Goal: Transaction & Acquisition: Download file/media

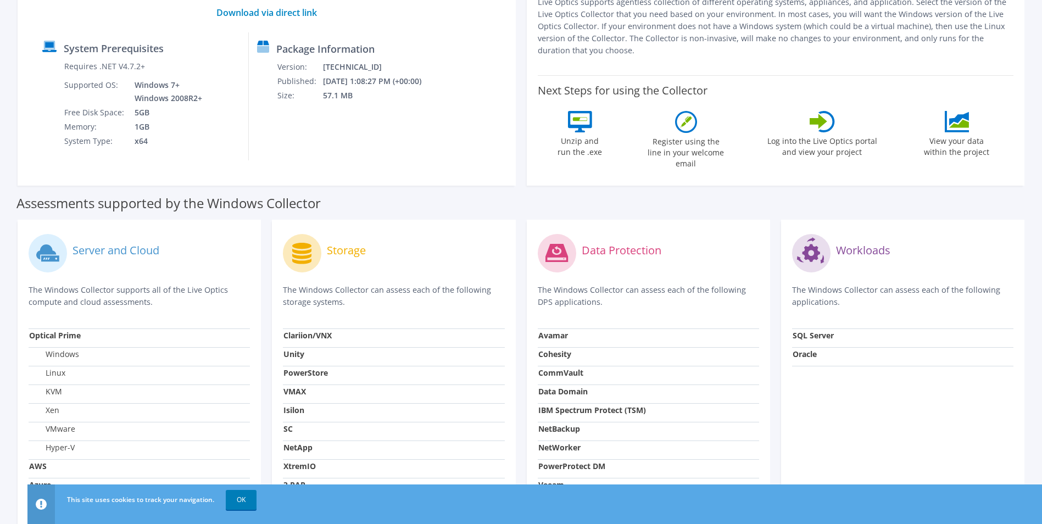
scroll to position [292, 0]
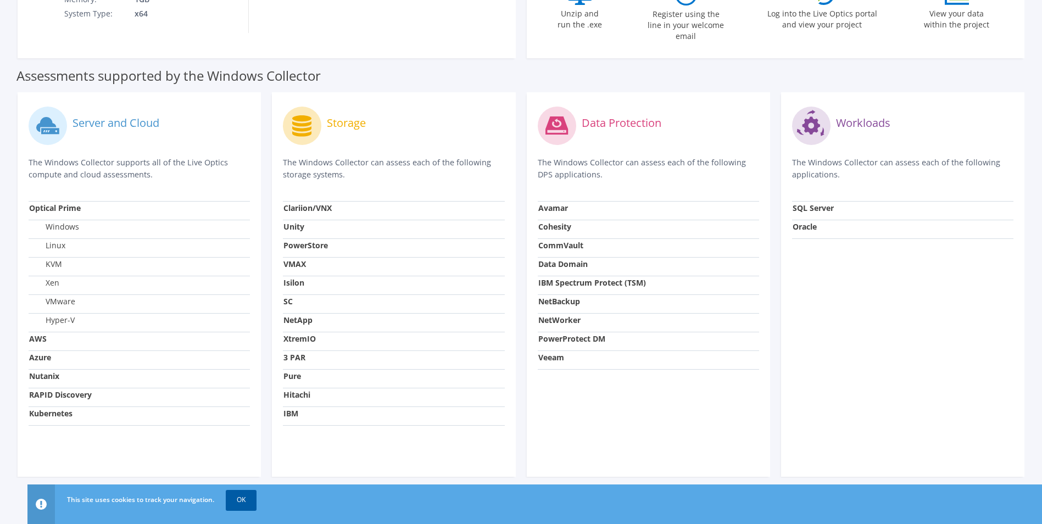
click at [235, 499] on link "OK" at bounding box center [241, 500] width 31 height 20
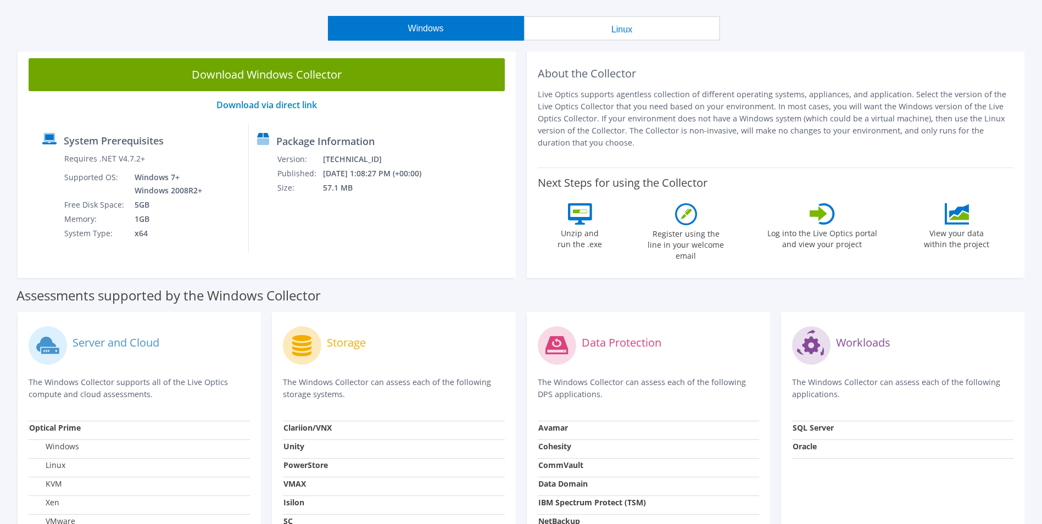
scroll to position [0, 0]
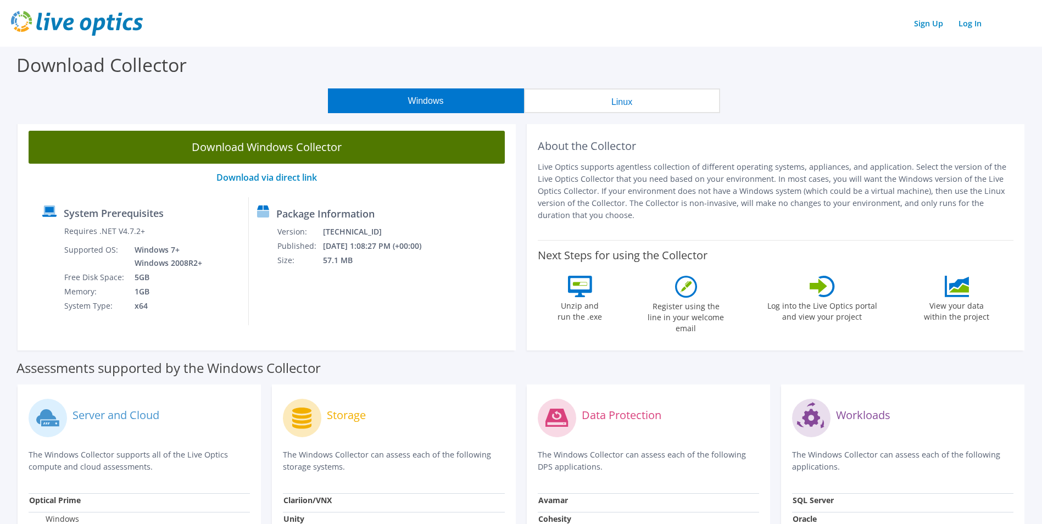
click at [253, 150] on link "Download Windows Collector" at bounding box center [267, 147] width 476 height 33
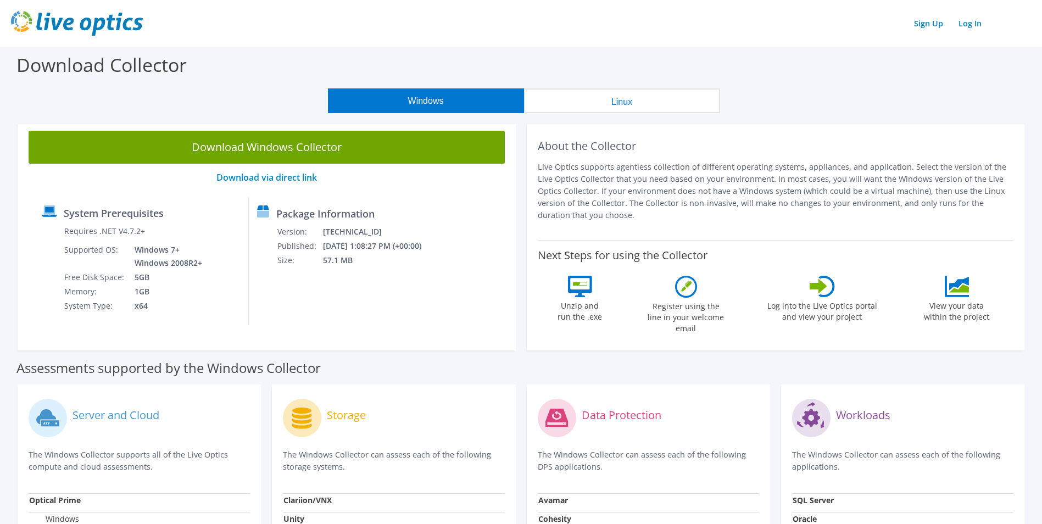
click at [795, 103] on div "Windows Linux" at bounding box center [523, 100] width 1025 height 25
